Goal: Find specific page/section: Find specific page/section

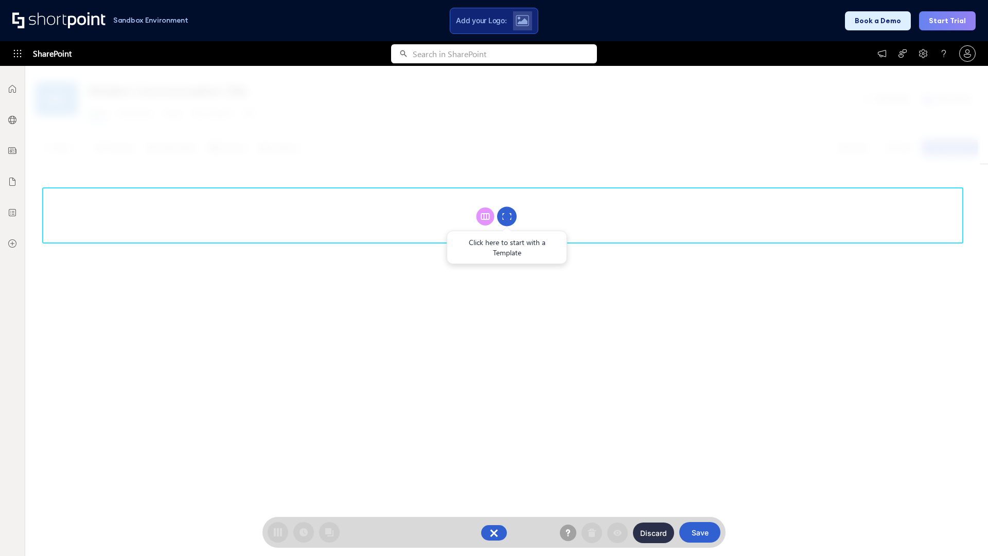
click at [507, 216] on circle at bounding box center [507, 217] width 20 height 20
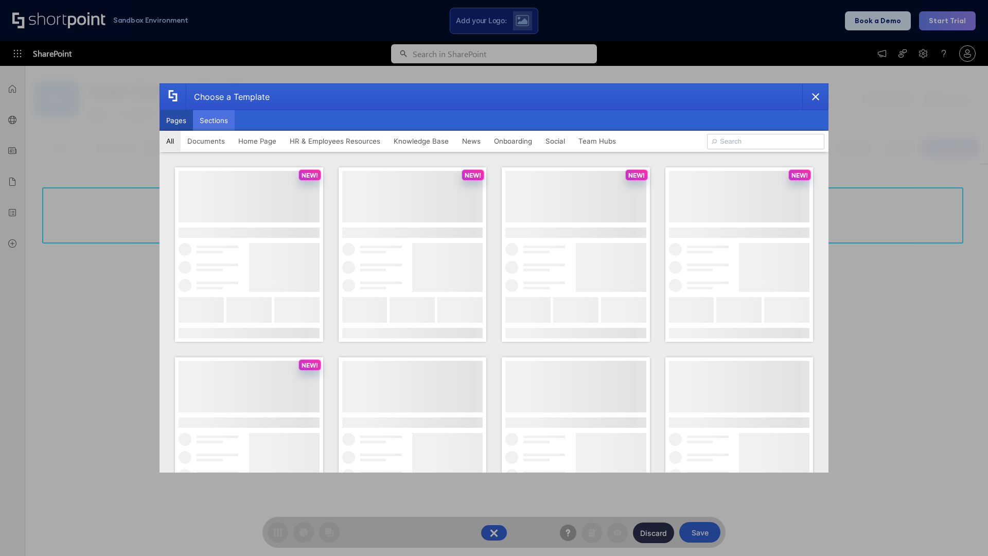
click at [214, 120] on button "Sections" at bounding box center [214, 120] width 42 height 21
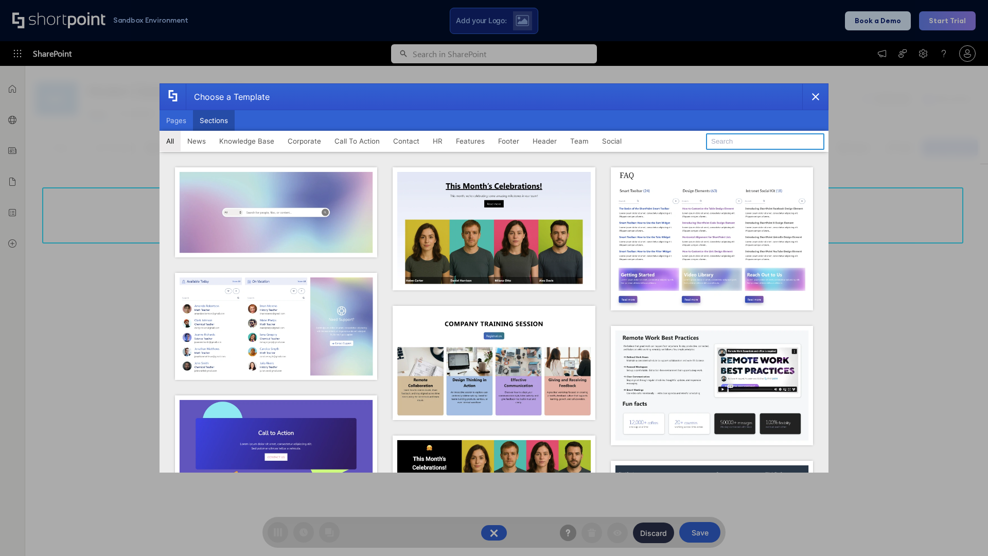
type input "Social"
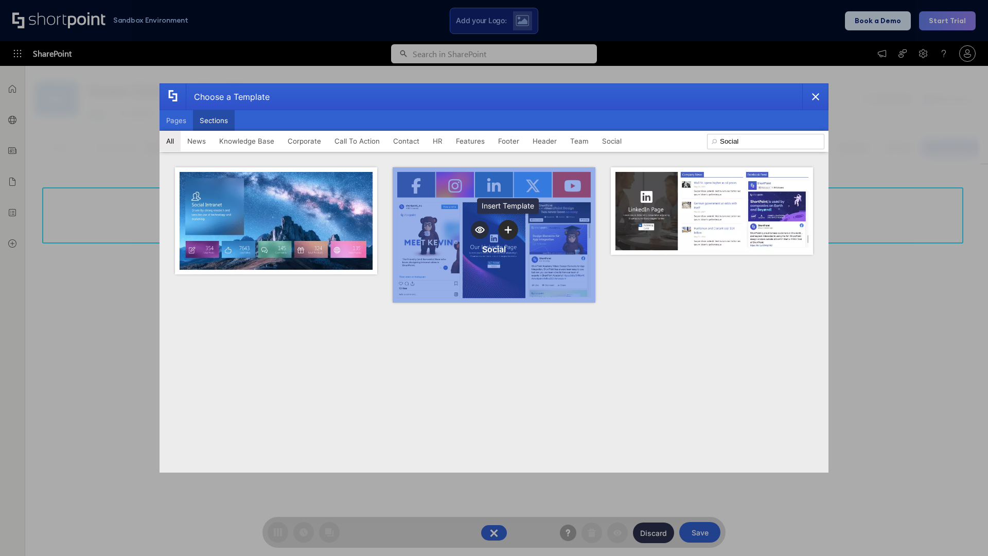
click at [508, 229] on icon "template selector" at bounding box center [507, 229] width 7 height 7
